Goal: Task Accomplishment & Management: Manage account settings

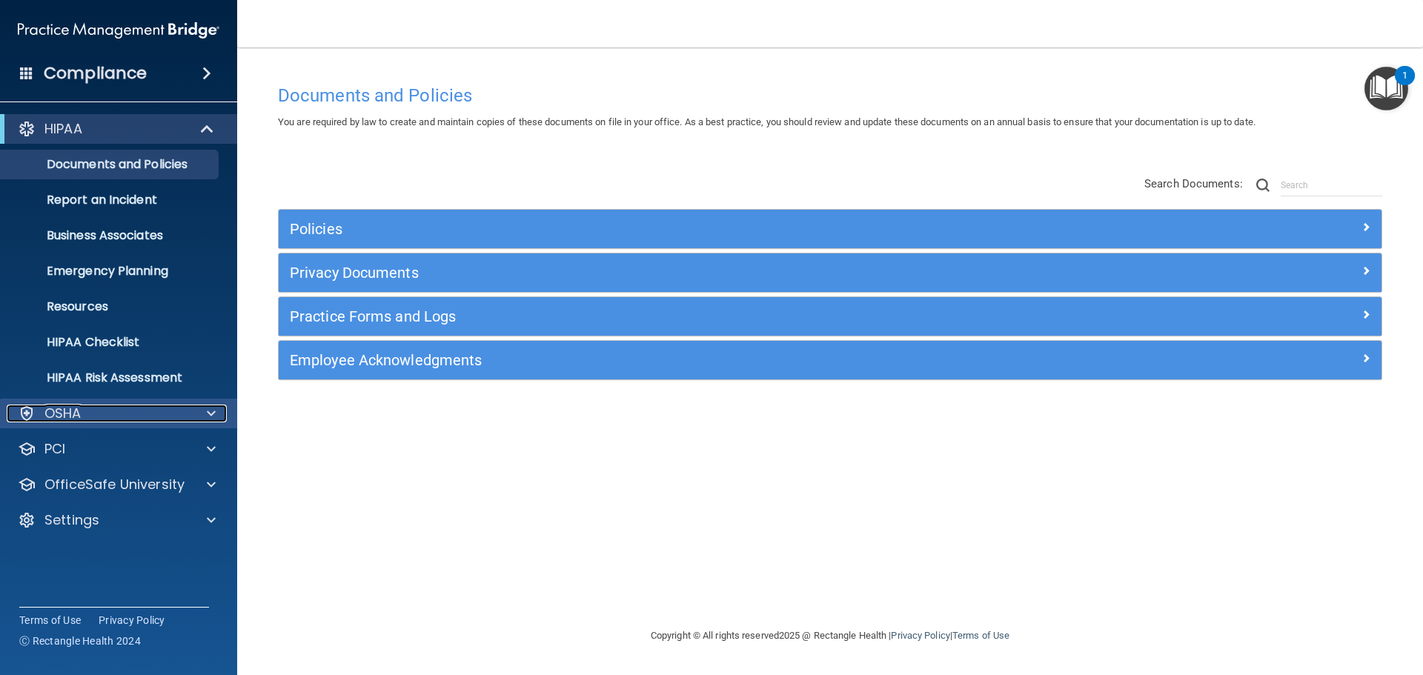
click at [156, 415] on div "OSHA" at bounding box center [99, 414] width 184 height 18
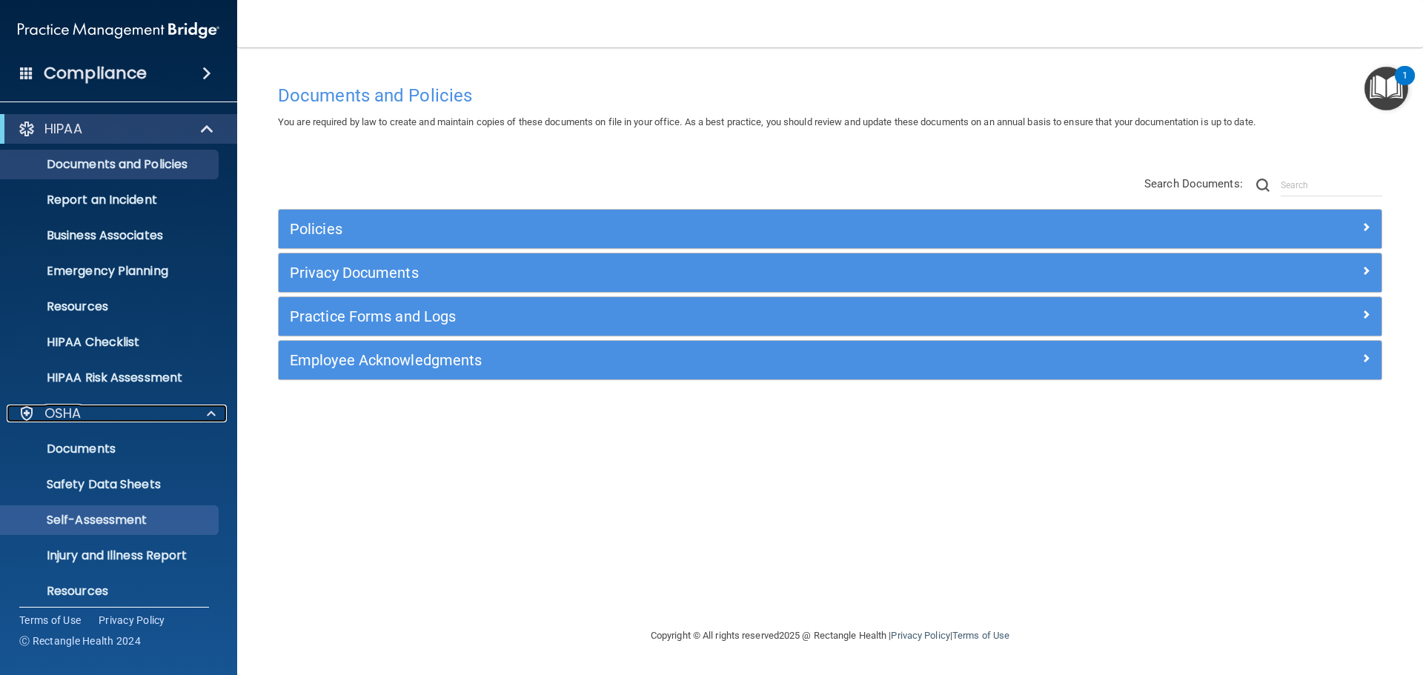
scroll to position [118, 0]
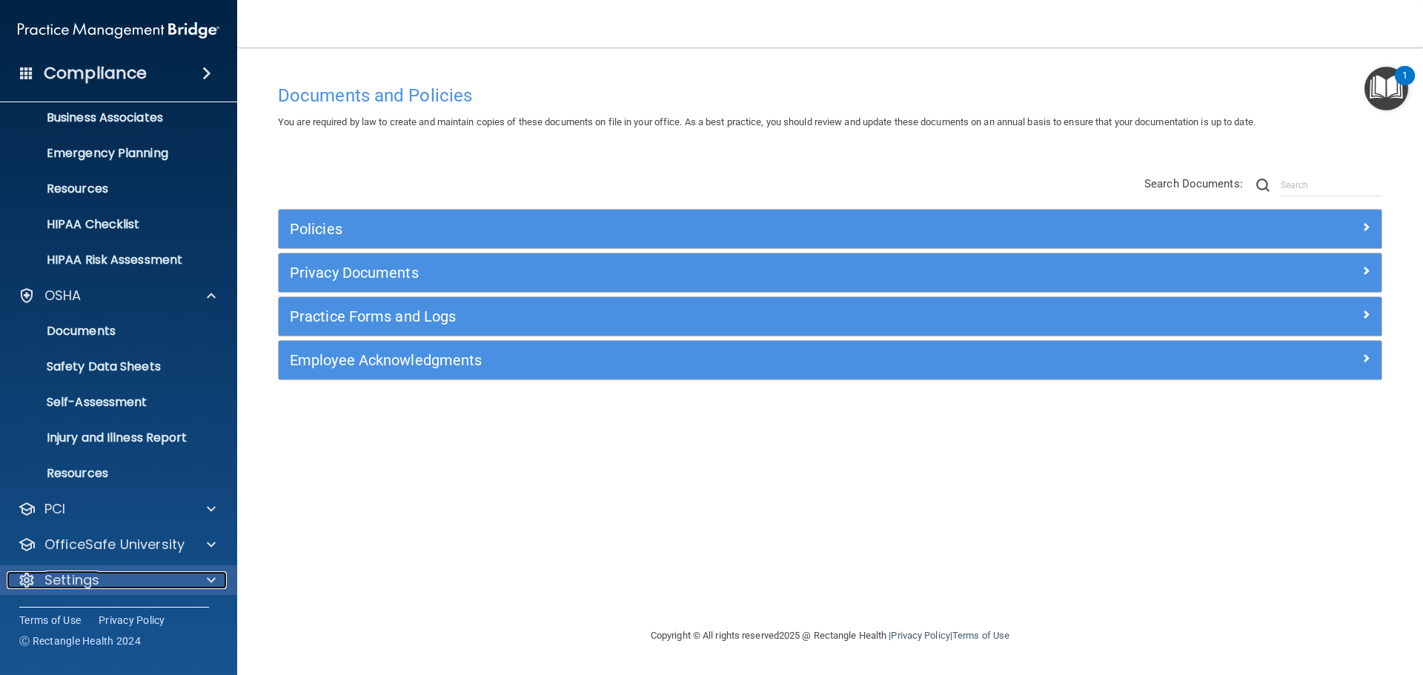
click at [113, 573] on div "Settings" at bounding box center [99, 580] width 184 height 18
click at [194, 580] on div at bounding box center [208, 580] width 37 height 18
click at [176, 577] on div "Settings" at bounding box center [99, 580] width 184 height 18
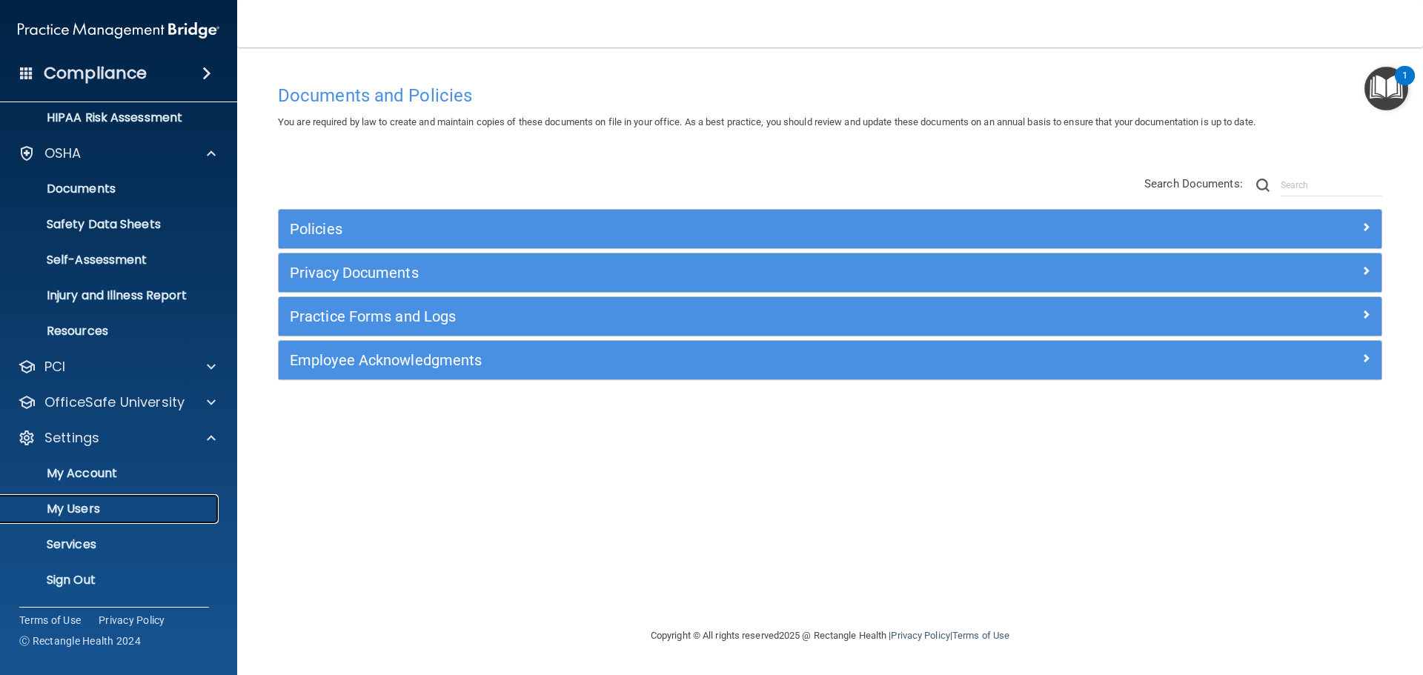
click at [113, 512] on p "My Users" at bounding box center [111, 509] width 202 height 15
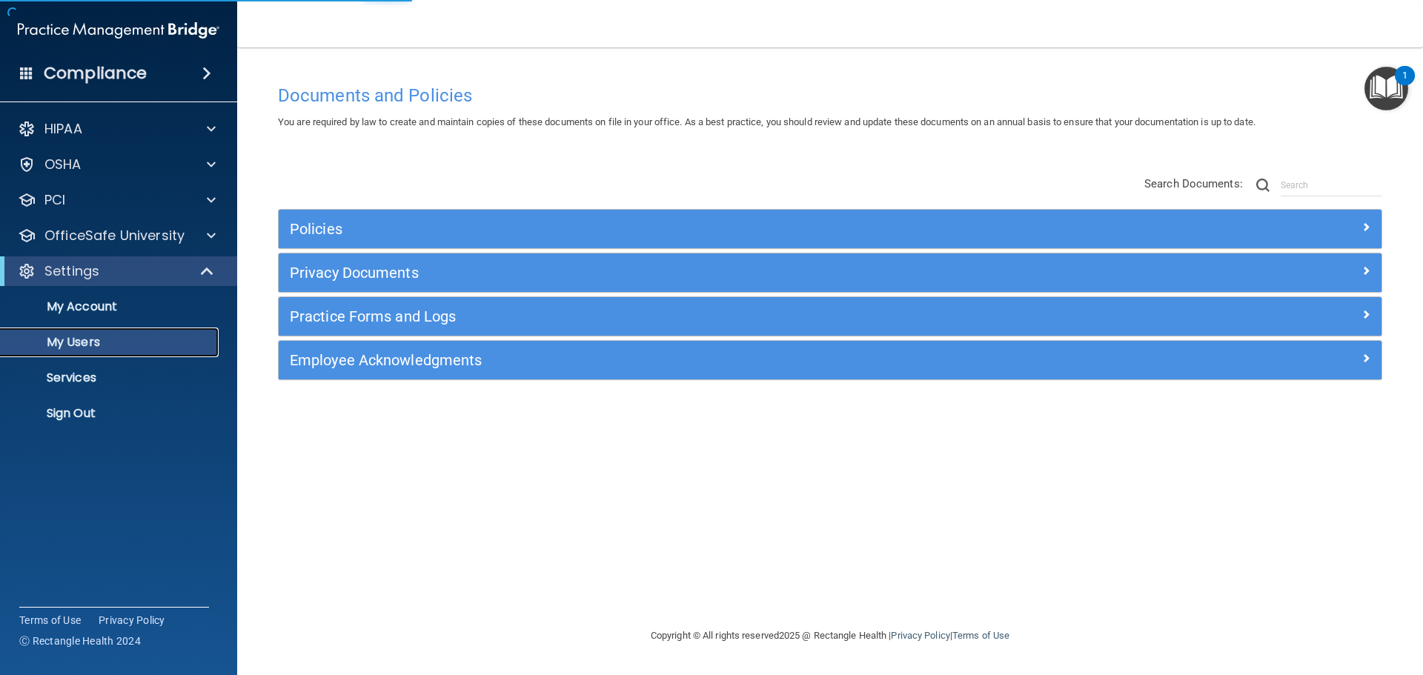
select select "20"
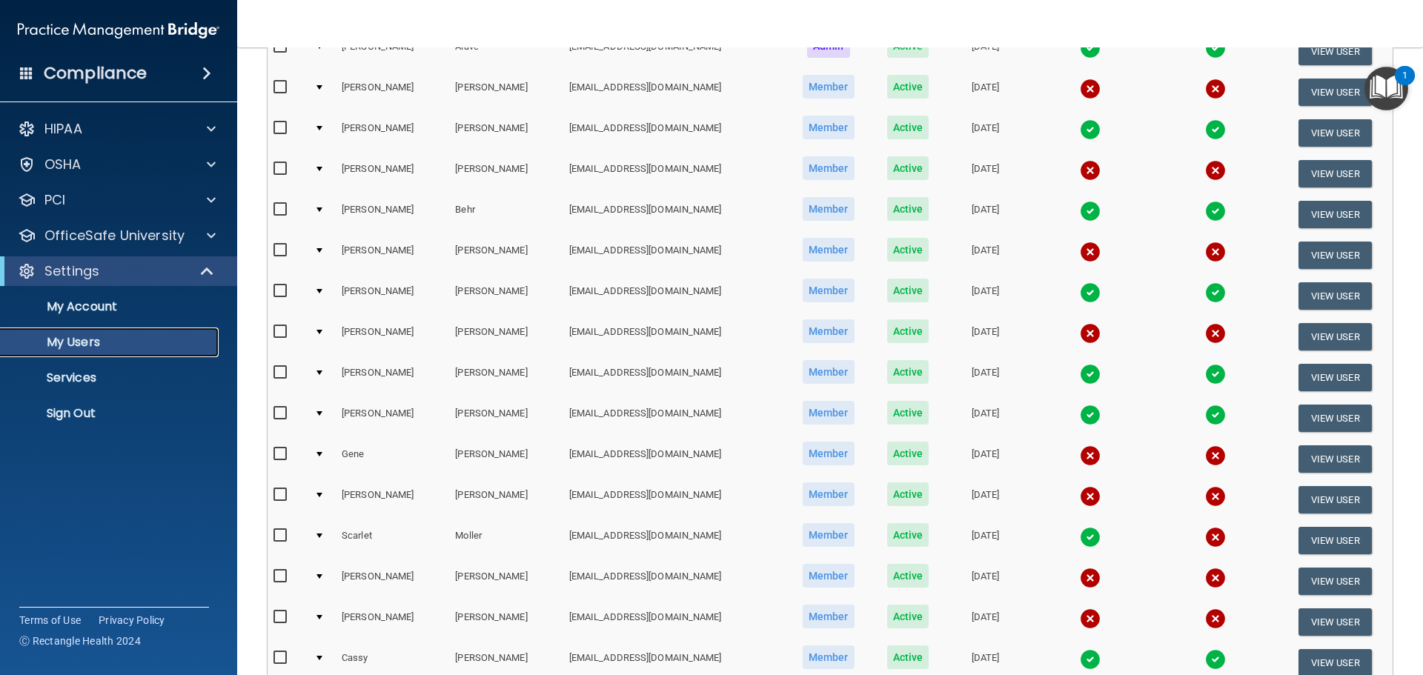
scroll to position [148, 0]
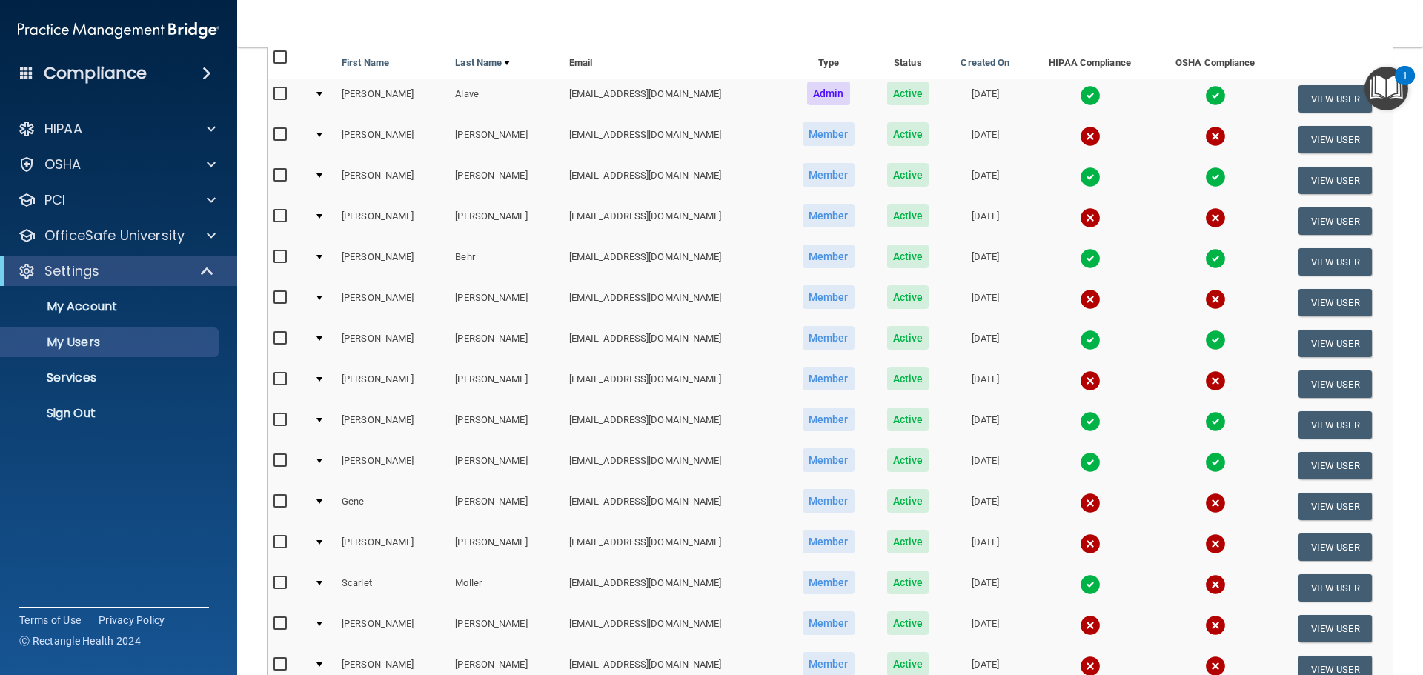
click at [279, 374] on input "checkbox" at bounding box center [281, 380] width 17 height 12
checkbox input "true"
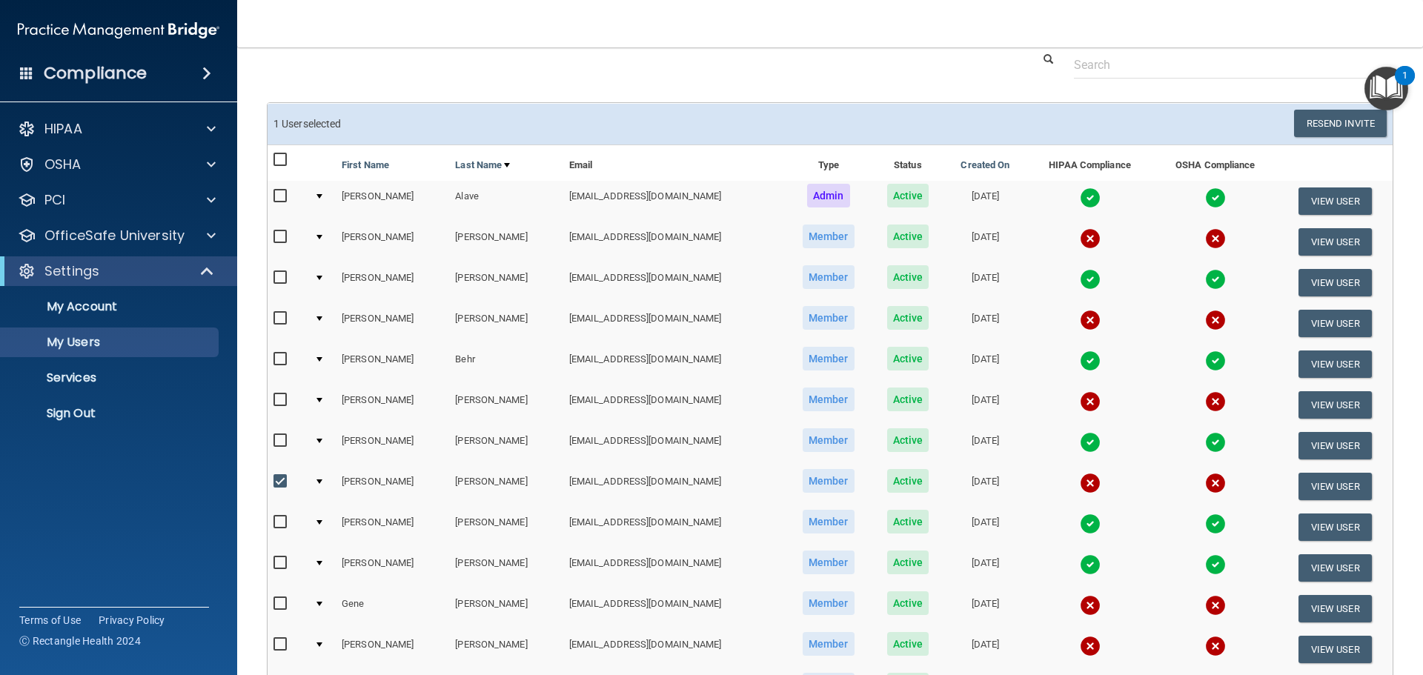
scroll to position [74, 0]
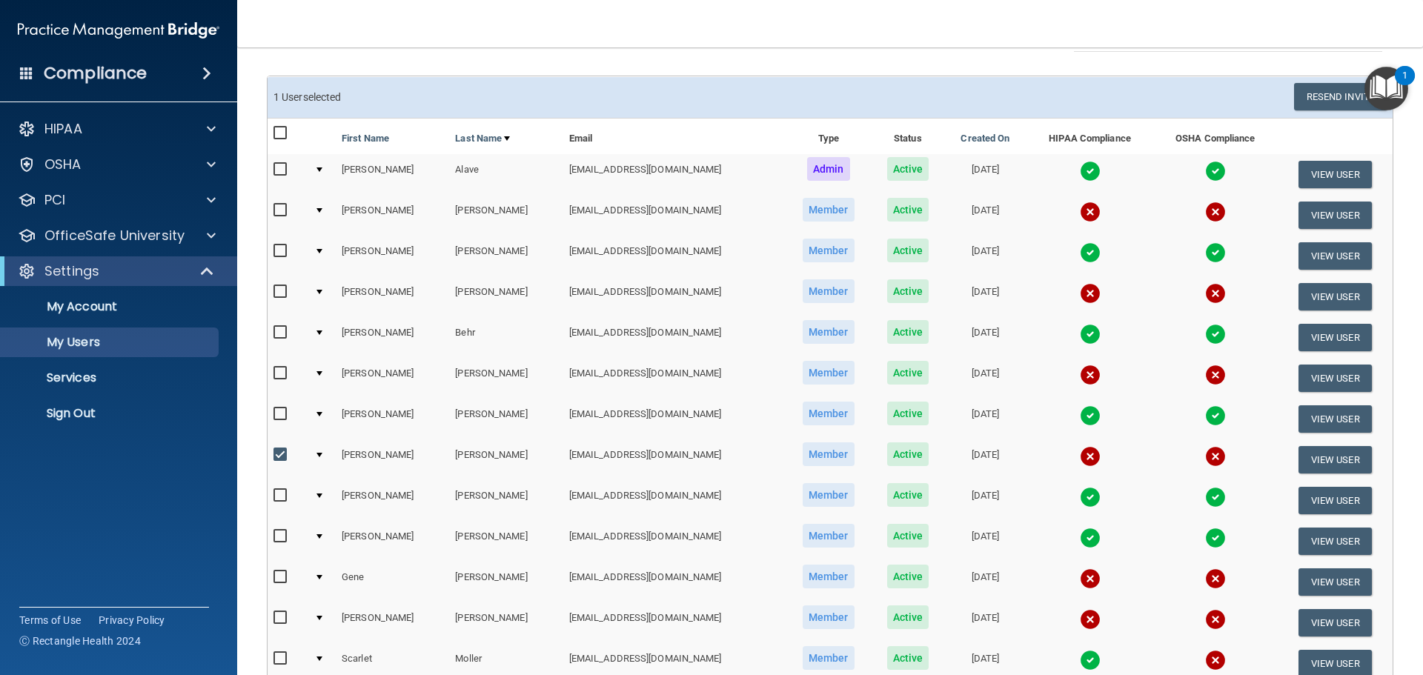
click at [322, 453] on div at bounding box center [319, 455] width 6 height 4
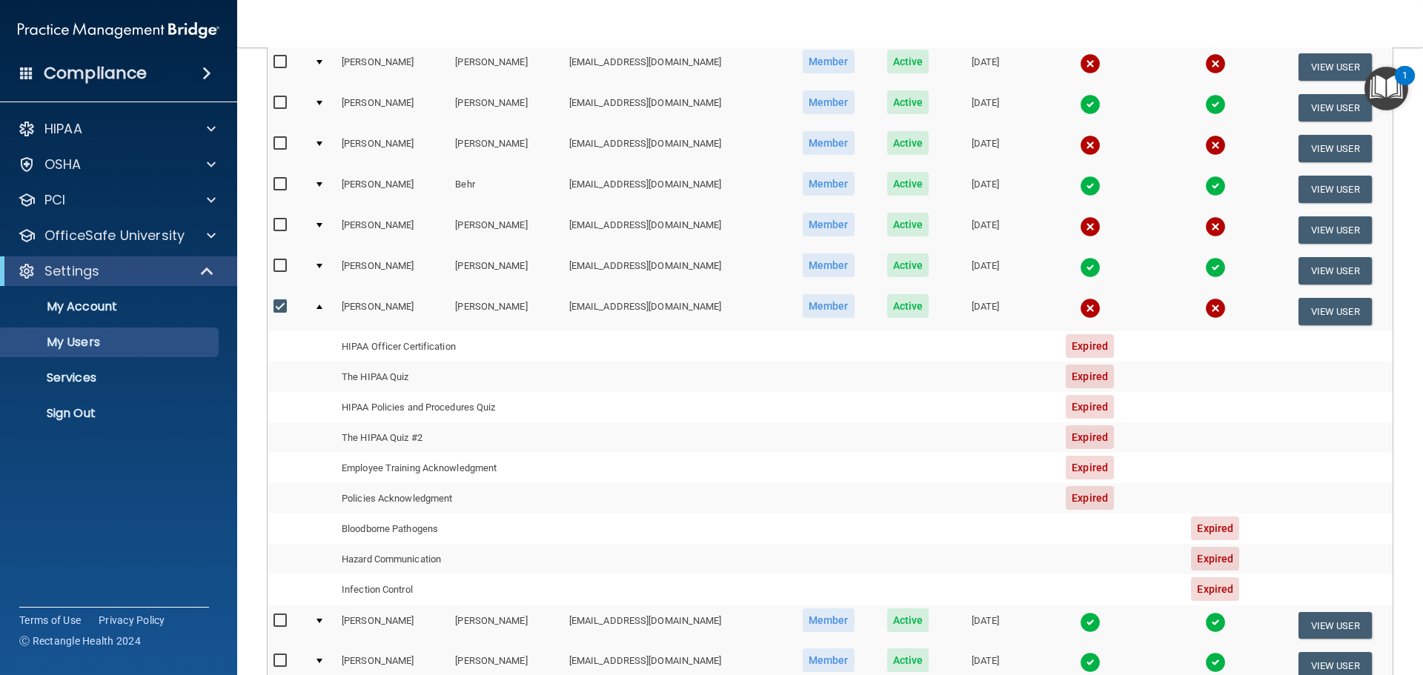
scroll to position [296, 0]
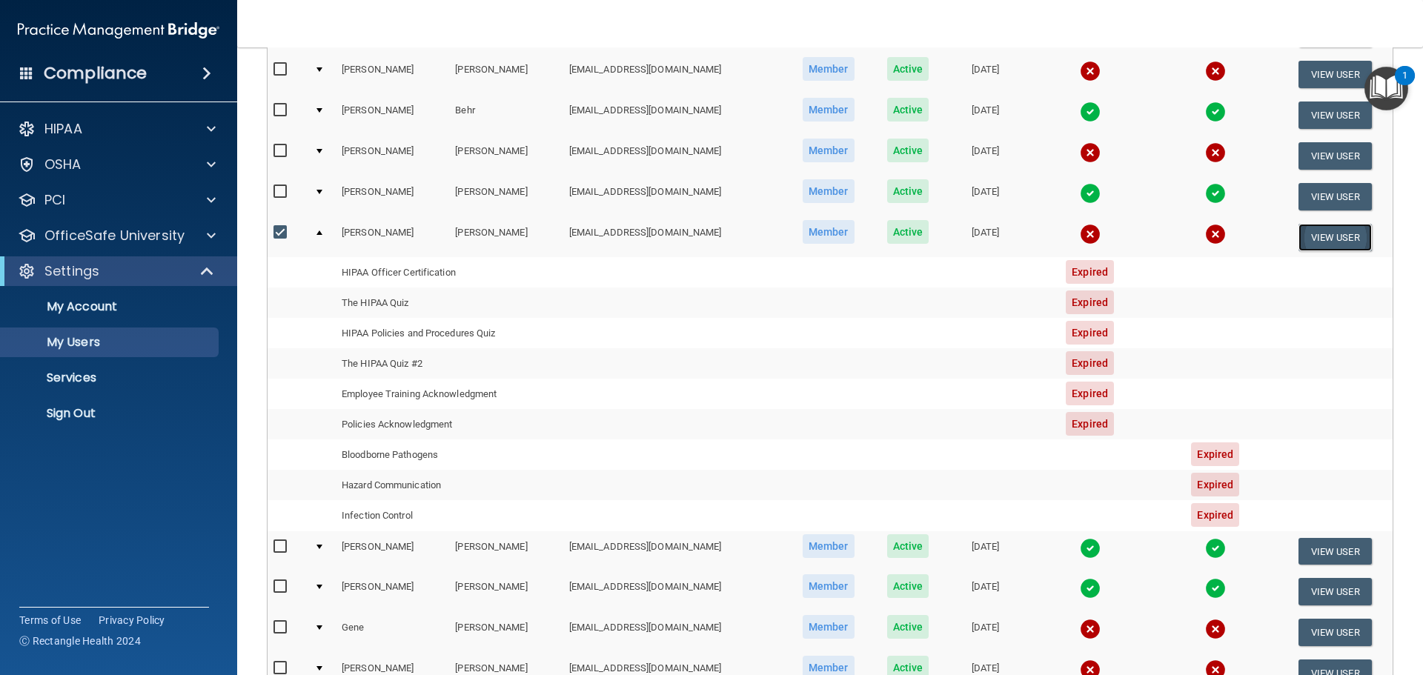
click at [1328, 234] on button "View User" at bounding box center [1334, 237] width 73 height 27
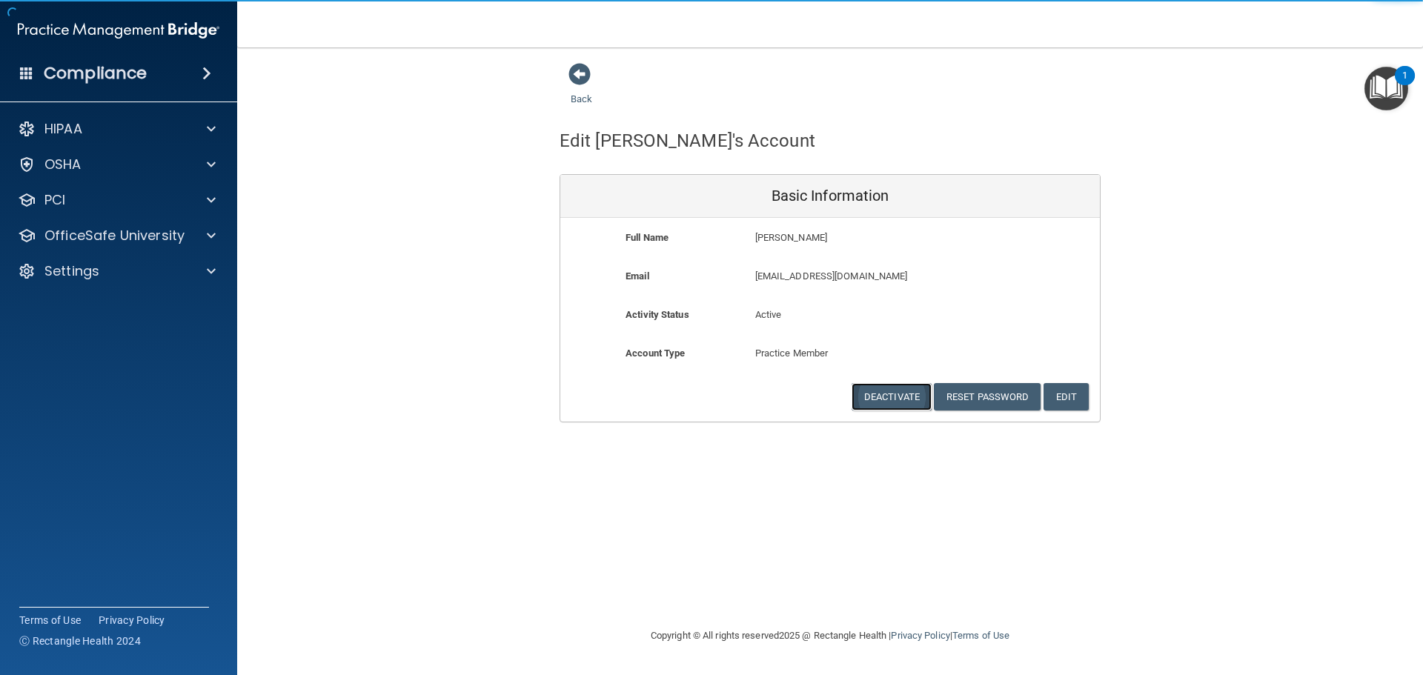
click at [885, 403] on button "Deactivate" at bounding box center [892, 396] width 80 height 27
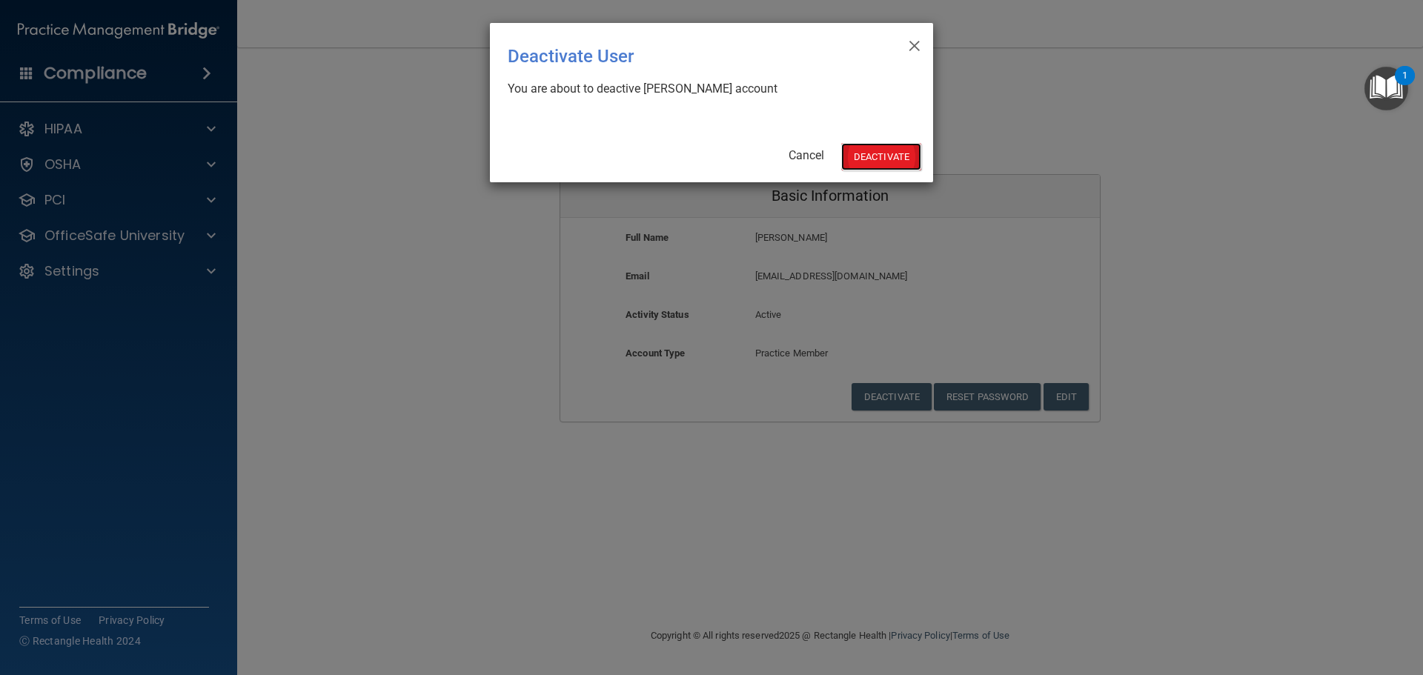
click at [901, 152] on button "Deactivate" at bounding box center [881, 156] width 80 height 27
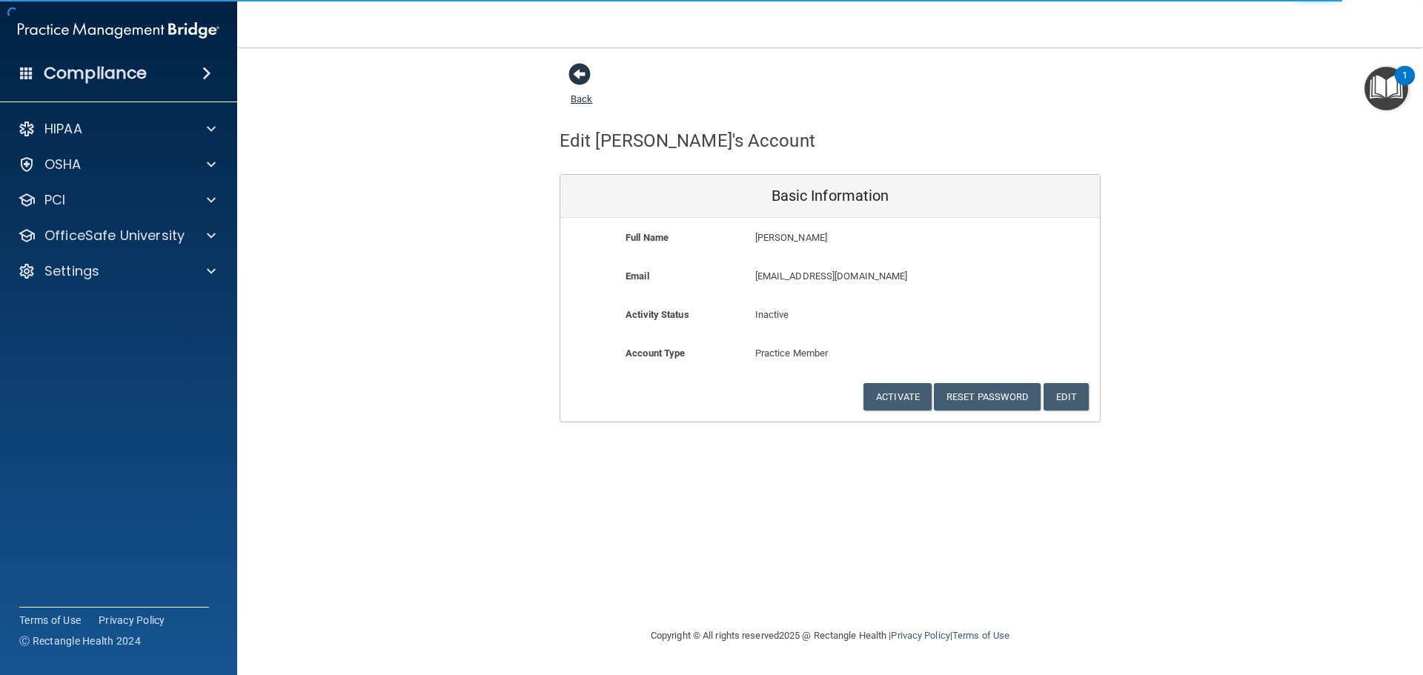
click at [583, 73] on span at bounding box center [579, 74] width 22 height 22
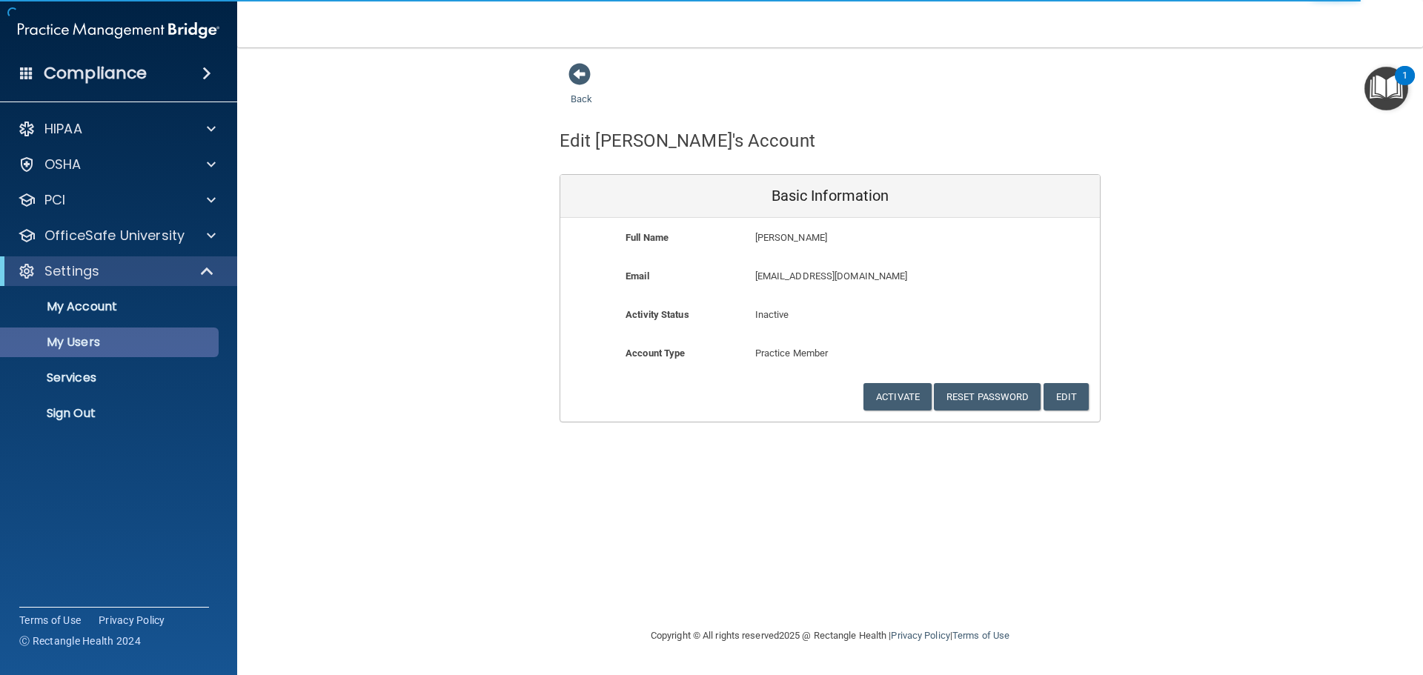
select select "20"
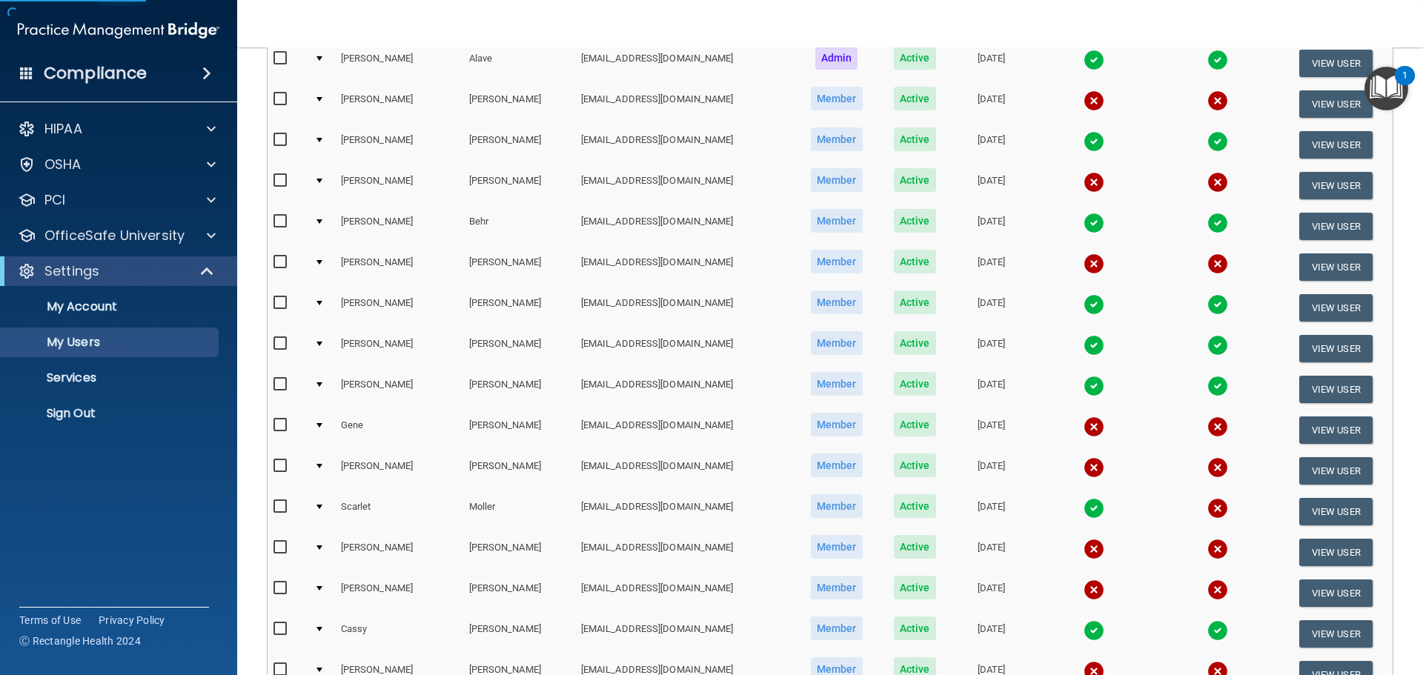
scroll to position [519, 0]
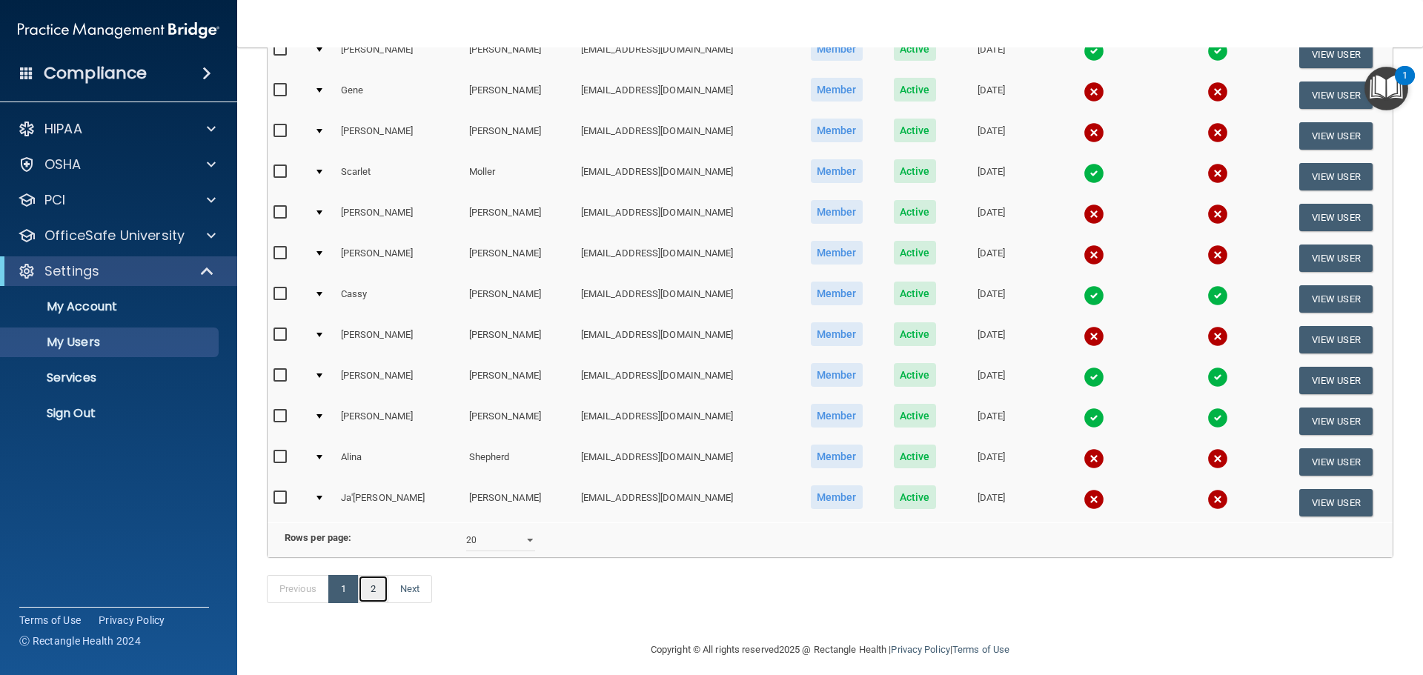
click at [368, 603] on link "2" at bounding box center [373, 589] width 30 height 28
select select "20"
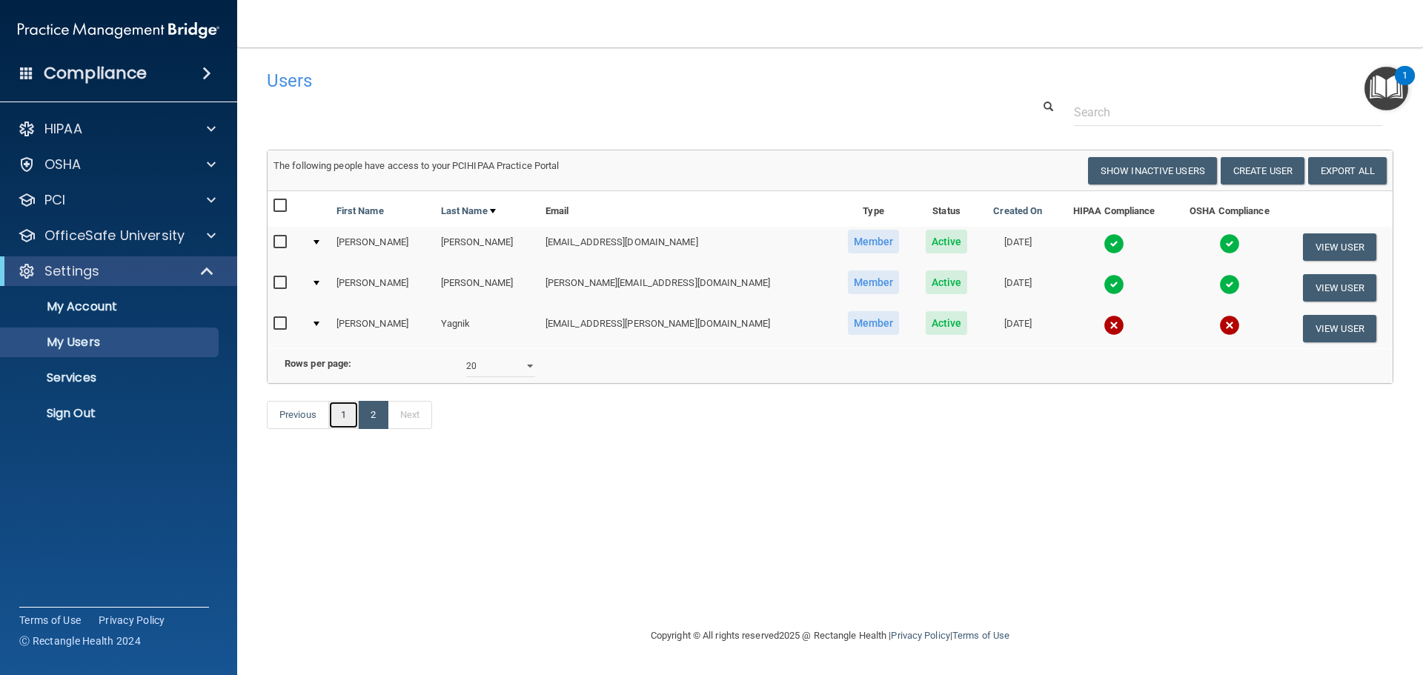
click at [344, 429] on link "1" at bounding box center [343, 415] width 30 height 28
select select "20"
